Goal: Find specific page/section: Find specific page/section

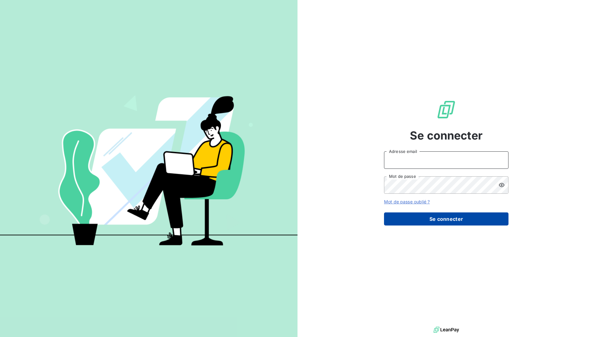
type input "[DOMAIN_NAME][EMAIL_ADDRESS][DOMAIN_NAME]"
click at [439, 217] on button "Se connecter" at bounding box center [446, 218] width 125 height 13
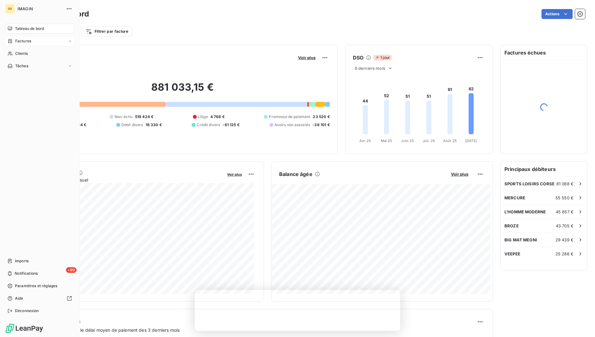
click at [26, 42] on span "Factures" at bounding box center [23, 41] width 16 height 6
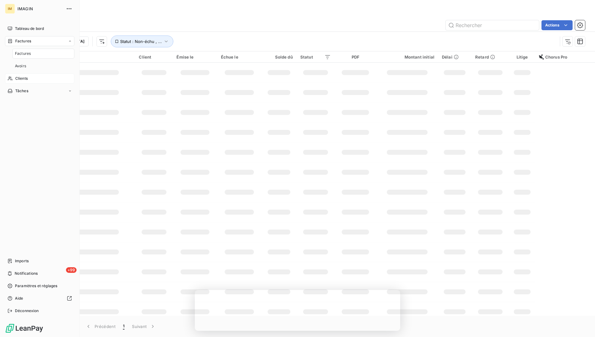
click at [22, 78] on span "Clients" at bounding box center [21, 79] width 12 height 6
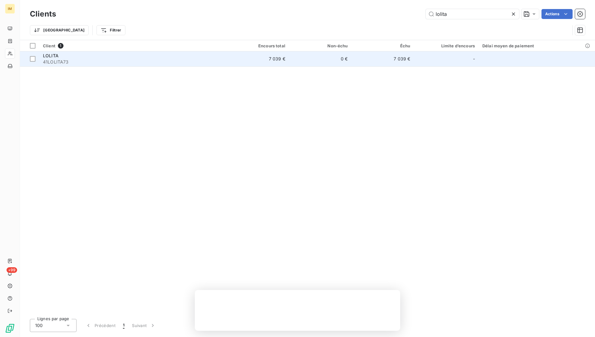
type input "lolita"
click at [96, 59] on span "41LOLITA73" at bounding box center [133, 62] width 180 height 6
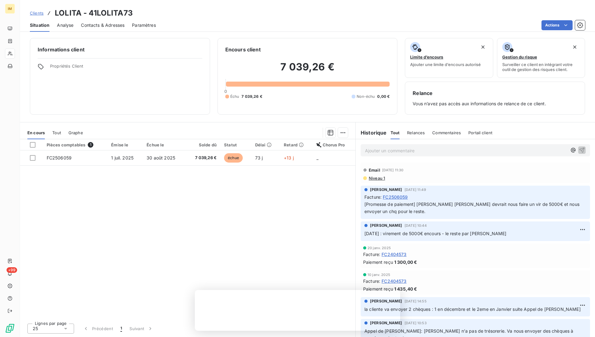
click at [379, 150] on p "Ajouter un commentaire ﻿" at bounding box center [466, 151] width 202 height 8
